Goal: Transaction & Acquisition: Subscribe to service/newsletter

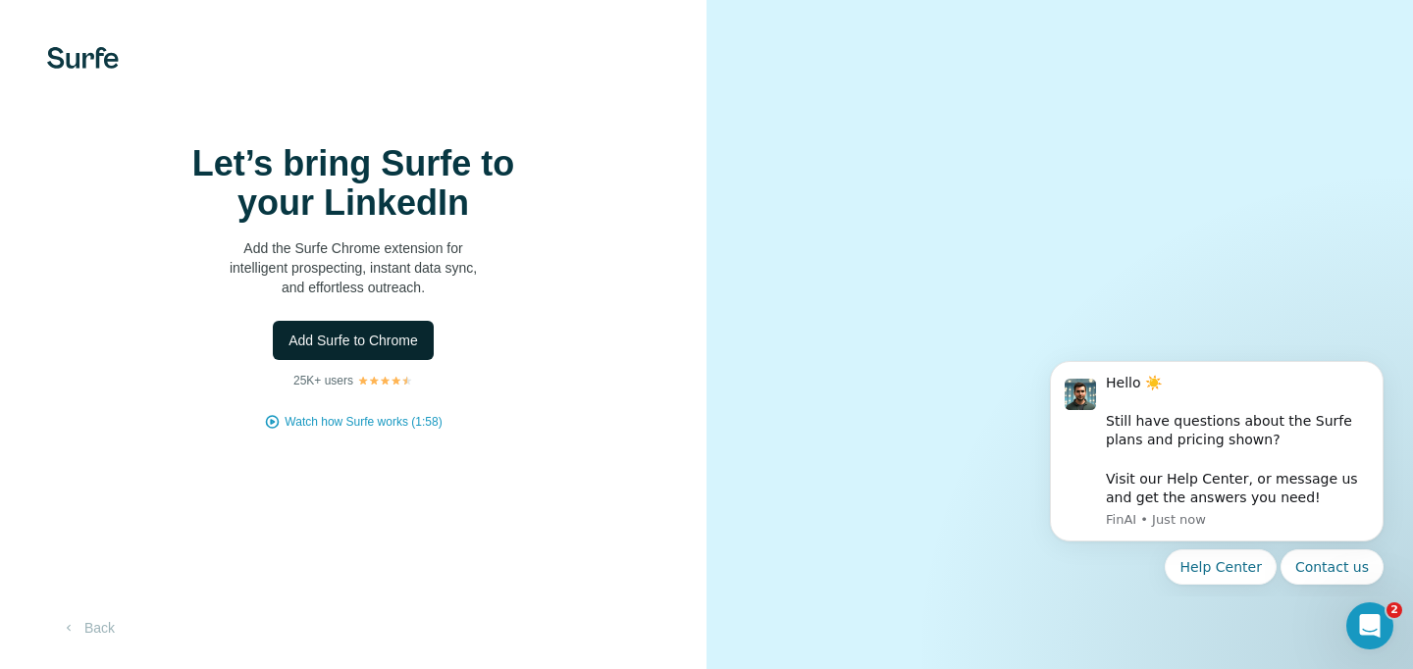
click at [325, 350] on span "Add Surfe to Chrome" at bounding box center [354, 341] width 130 height 20
click at [353, 350] on span "Add Surfe to Chrome" at bounding box center [354, 341] width 130 height 20
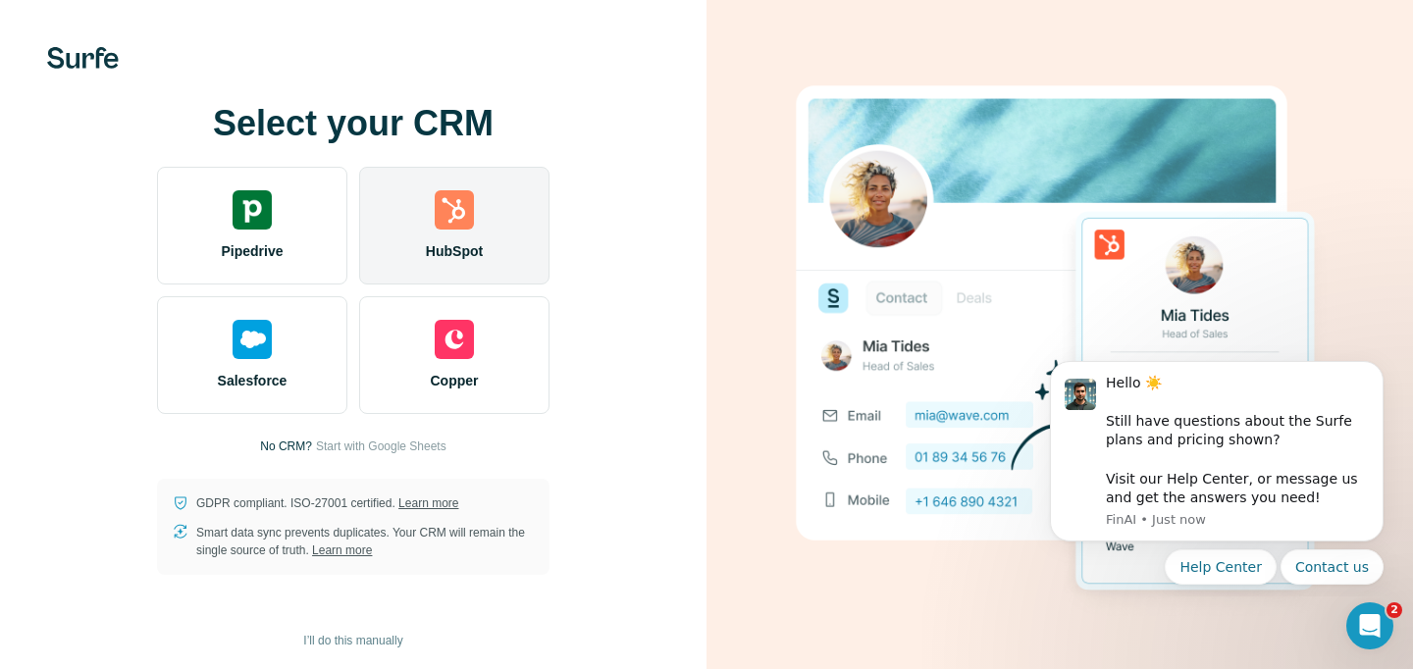
click at [458, 247] on span "HubSpot" at bounding box center [454, 251] width 57 height 20
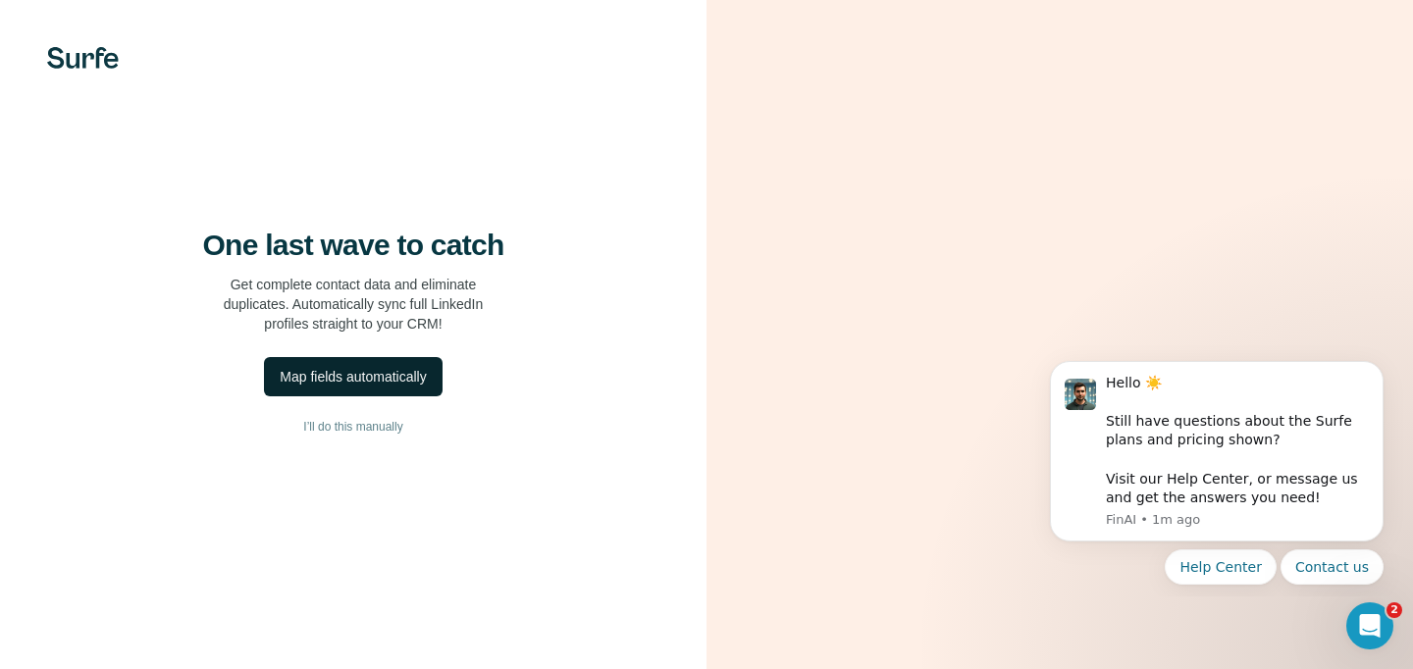
click at [329, 387] on div "Map fields automatically" at bounding box center [353, 377] width 146 height 20
